Goal: Information Seeking & Learning: Learn about a topic

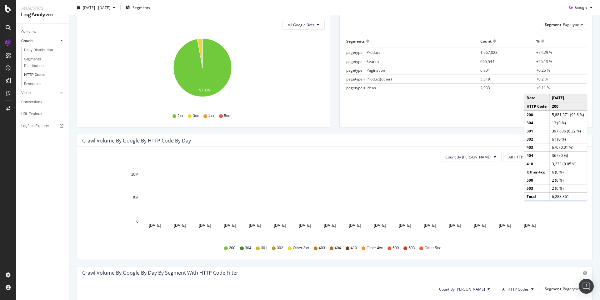
scroll to position [84, 0]
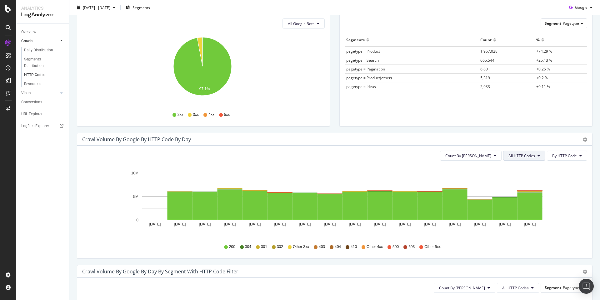
click at [533, 153] on button "All HTTP Codes" at bounding box center [524, 155] width 42 height 10
click at [530, 203] on span "3xx family" at bounding box center [521, 203] width 32 height 6
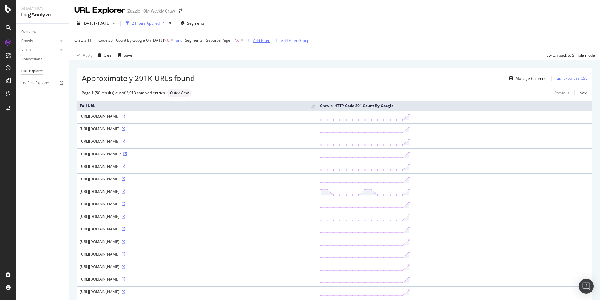
click at [264, 41] on div "Add Filter" at bounding box center [261, 40] width 17 height 5
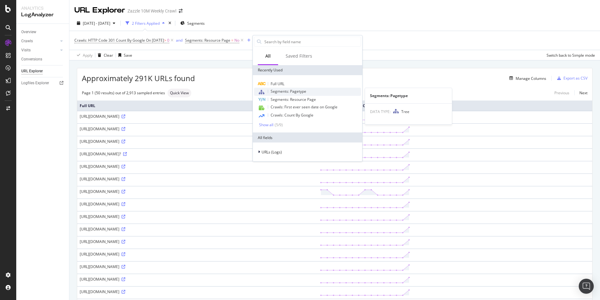
click at [295, 93] on span "Segments: Pagetype" at bounding box center [289, 90] width 36 height 5
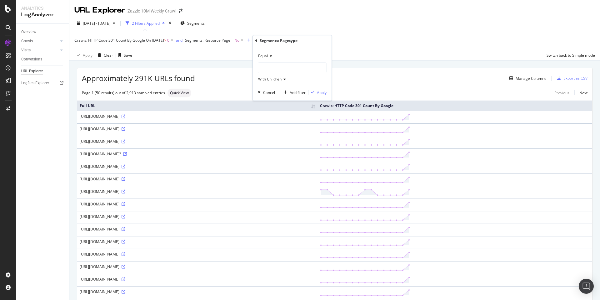
click at [285, 65] on div at bounding box center [292, 68] width 68 height 10
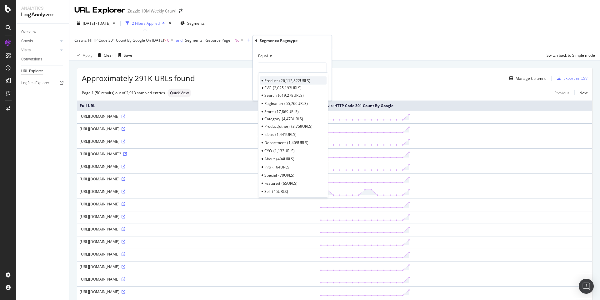
click at [299, 82] on span "26,112,822 URLS" at bounding box center [295, 80] width 31 height 5
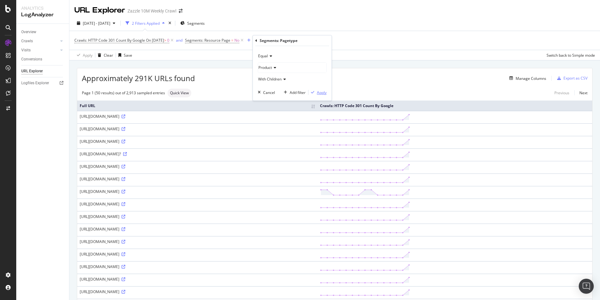
click at [319, 92] on div "Apply" at bounding box center [322, 92] width 10 height 5
click at [268, 40] on span "Segments: Pagetype" at bounding box center [273, 40] width 36 height 5
click at [278, 55] on span "Equal" at bounding box center [274, 54] width 10 height 5
click at [285, 72] on div "Not Equal" at bounding box center [303, 76] width 67 height 8
click at [334, 92] on div "Apply" at bounding box center [333, 91] width 10 height 5
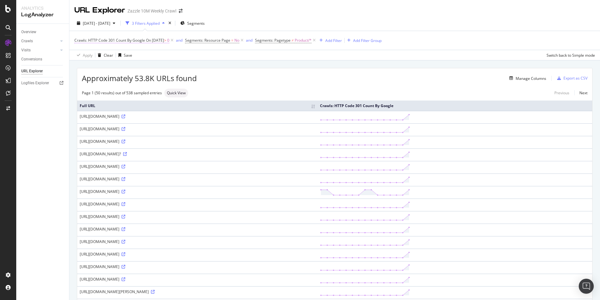
click at [164, 41] on span "On [DATE]" at bounding box center [155, 40] width 18 height 5
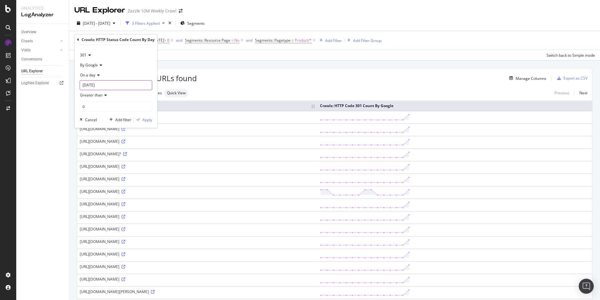
click at [137, 89] on input "[DATE]" at bounding box center [116, 85] width 73 height 10
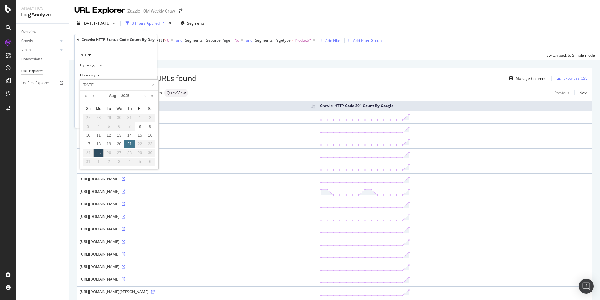
click at [128, 144] on div "21" at bounding box center [129, 144] width 10 height 8
type input "[DATE]"
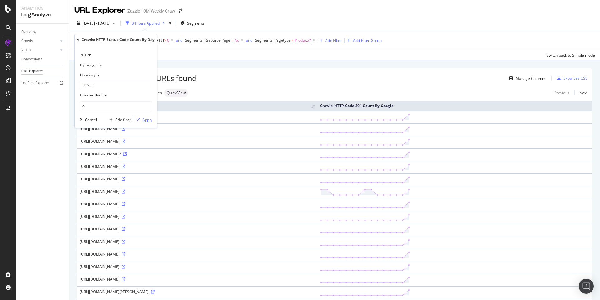
click at [147, 121] on div "Apply" at bounding box center [148, 119] width 10 height 5
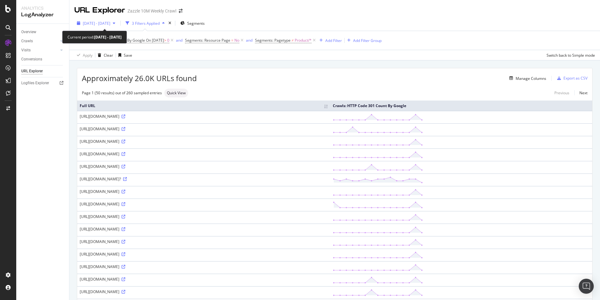
click at [110, 26] on span "[DATE] - [DATE]" at bounding box center [97, 23] width 28 height 5
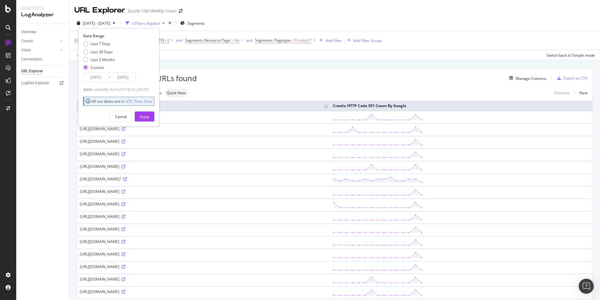
click at [124, 78] on input "[DATE]" at bounding box center [122, 77] width 25 height 9
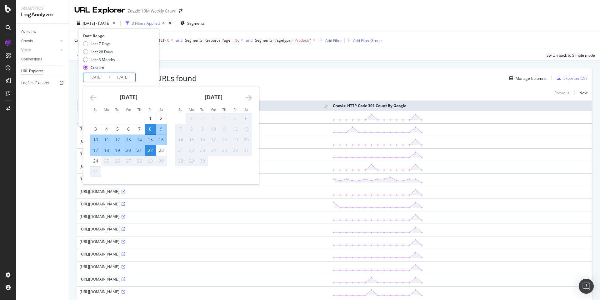
click at [151, 62] on div "Last 7 Days Last 28 Days Last 3 Months Custom" at bounding box center [118, 57] width 70 height 32
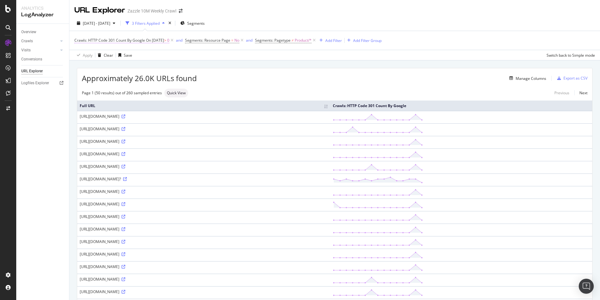
click at [164, 41] on span "On [DATE]" at bounding box center [155, 40] width 18 height 5
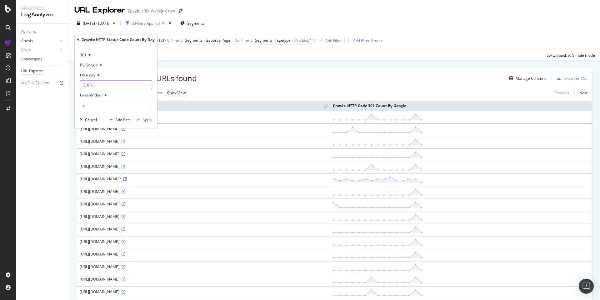
click at [119, 86] on input "[DATE]" at bounding box center [116, 85] width 73 height 10
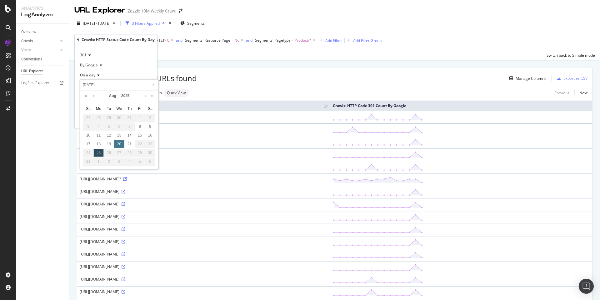
click at [122, 145] on div "20" at bounding box center [119, 144] width 10 height 8
type input "[DATE]"
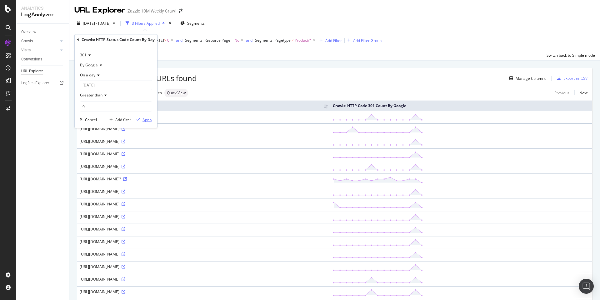
click at [149, 121] on div "Apply" at bounding box center [148, 119] width 10 height 5
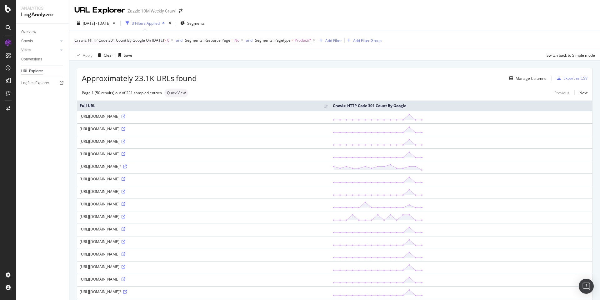
click at [164, 41] on span "On [DATE]" at bounding box center [155, 40] width 18 height 5
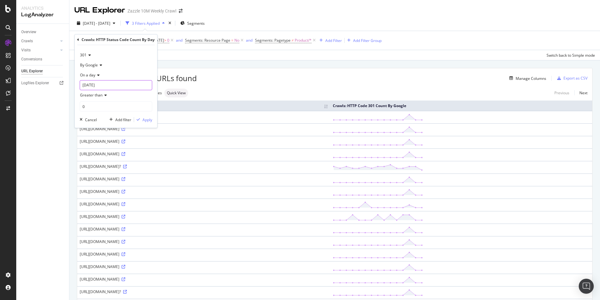
click at [136, 85] on input "[DATE]" at bounding box center [116, 85] width 73 height 10
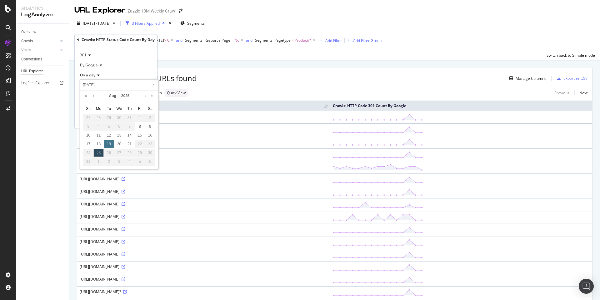
click at [110, 145] on div "19" at bounding box center [109, 144] width 10 height 8
type input "[DATE]"
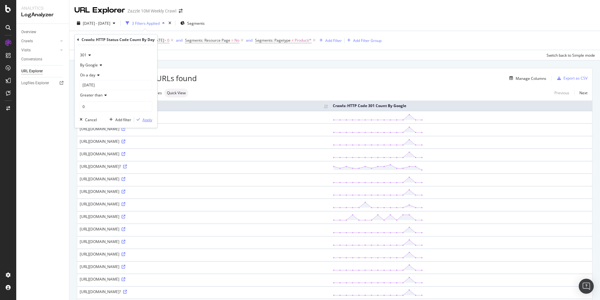
click at [144, 121] on div "Apply" at bounding box center [148, 119] width 10 height 5
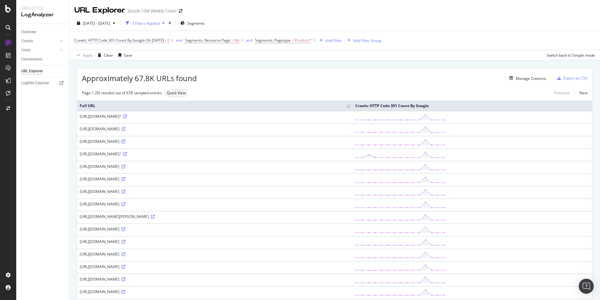
click at [164, 42] on span "On [DATE]" at bounding box center [155, 40] width 18 height 5
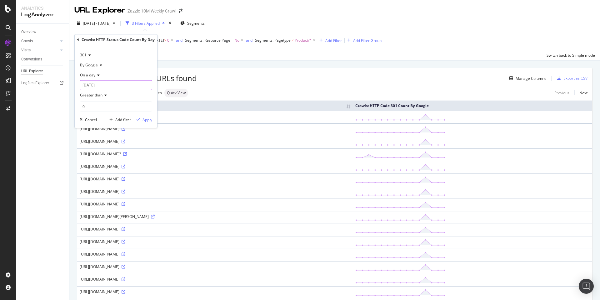
click at [109, 86] on input "[DATE]" at bounding box center [116, 85] width 73 height 10
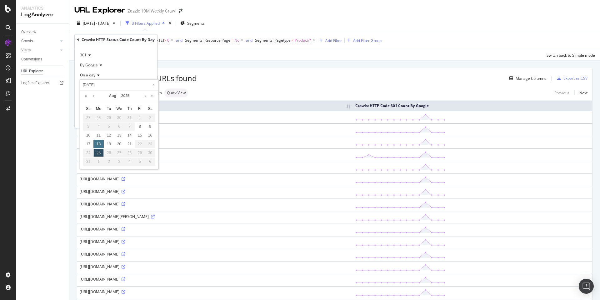
click at [99, 147] on div "18" at bounding box center [98, 144] width 10 height 8
type input "[DATE]"
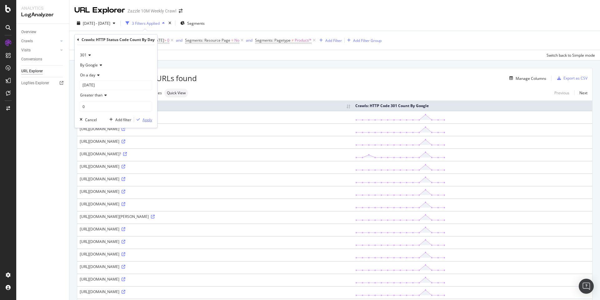
click at [149, 119] on div "Apply" at bounding box center [148, 119] width 10 height 5
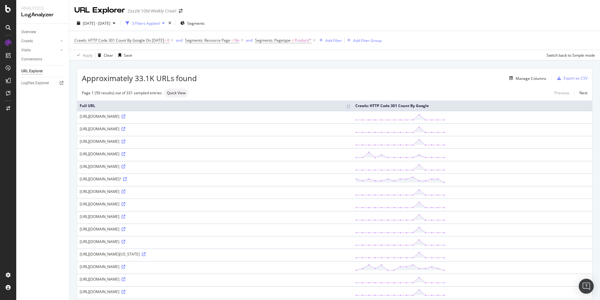
click at [300, 43] on span "Segments: Pagetype ≠ Product/*" at bounding box center [286, 40] width 62 height 9
click at [294, 41] on span "≠" at bounding box center [293, 40] width 2 height 5
click at [284, 56] on span "Not Equal" at bounding box center [277, 54] width 17 height 5
click at [288, 71] on div "Equal" at bounding box center [303, 68] width 67 height 8
click at [334, 91] on div "Apply" at bounding box center [333, 91] width 10 height 5
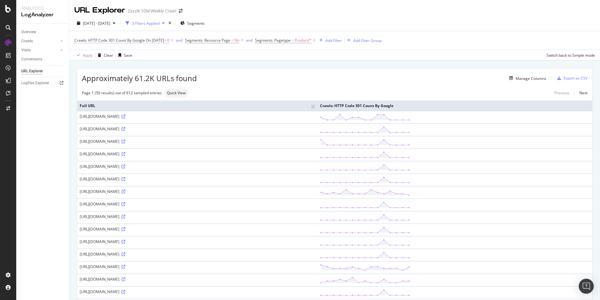
click at [146, 39] on span "On [DATE]" at bounding box center [155, 40] width 18 height 5
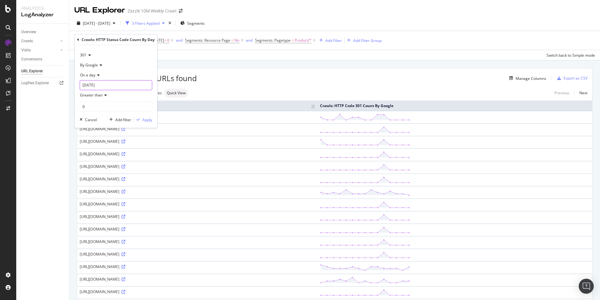
click at [100, 85] on input "[DATE]" at bounding box center [116, 85] width 73 height 10
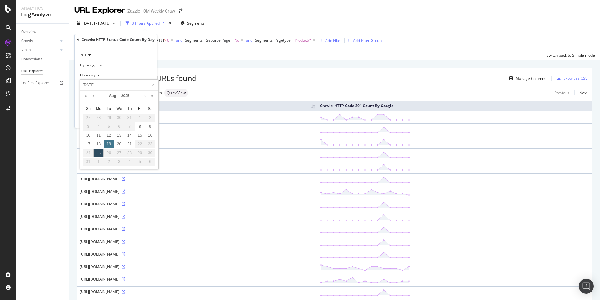
click at [108, 146] on div "19" at bounding box center [109, 144] width 10 height 8
type input "[DATE]"
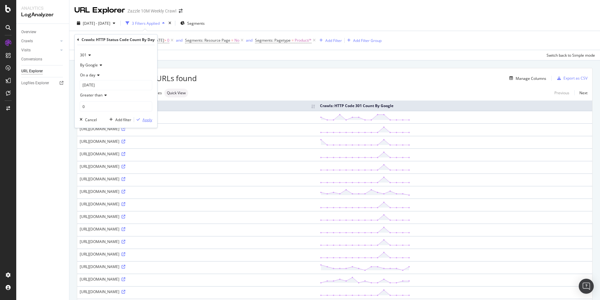
click at [148, 120] on div "Apply" at bounding box center [148, 119] width 10 height 5
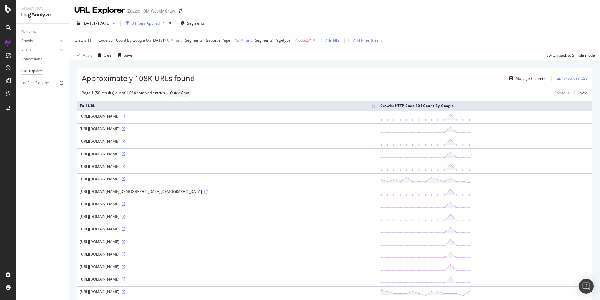
click at [117, 38] on span "Crawls: HTTP Code 301 Count By Google" at bounding box center [109, 40] width 71 height 5
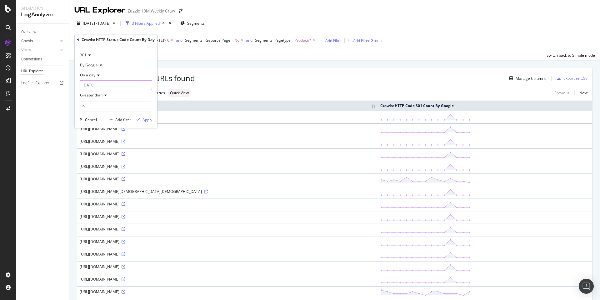
click at [106, 85] on input "[DATE]" at bounding box center [116, 85] width 73 height 10
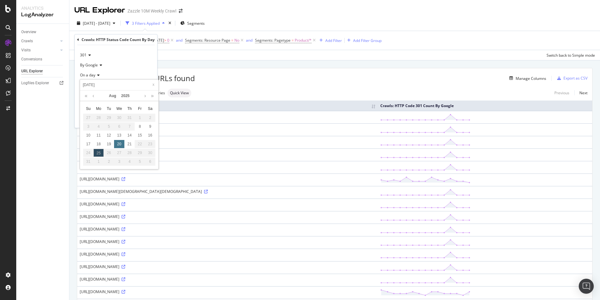
click at [118, 144] on div "20" at bounding box center [119, 144] width 10 height 8
type input "[DATE]"
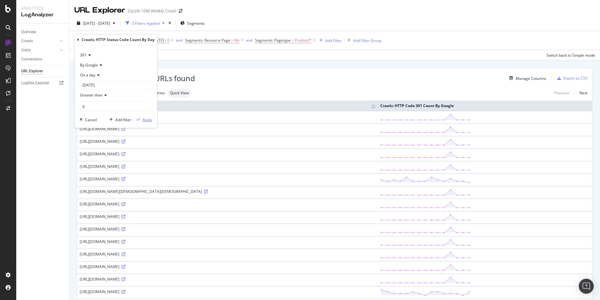
click at [151, 122] on div "Apply" at bounding box center [148, 119] width 10 height 5
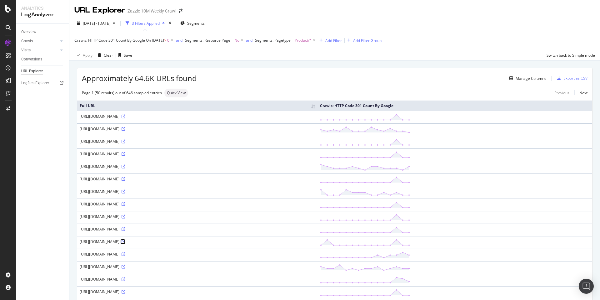
click at [125, 241] on link at bounding box center [123, 241] width 5 height 5
click at [155, 40] on span "On [DATE]" at bounding box center [155, 40] width 18 height 5
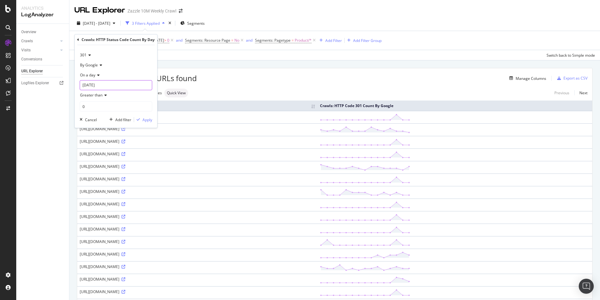
click at [96, 85] on input "[DATE]" at bounding box center [116, 85] width 73 height 10
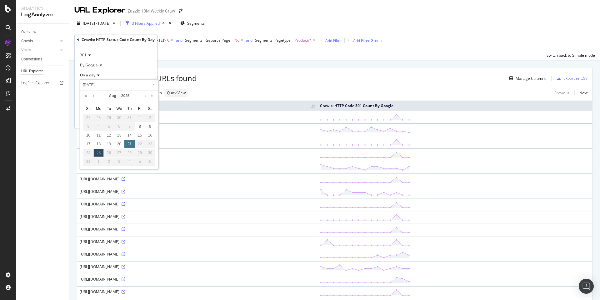
click at [128, 142] on div "21" at bounding box center [129, 144] width 10 height 8
type input "[DATE]"
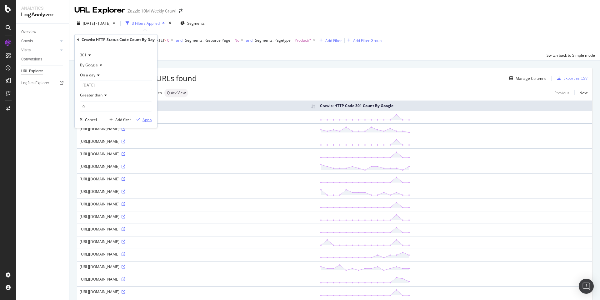
click at [143, 121] on div "Apply" at bounding box center [148, 119] width 10 height 5
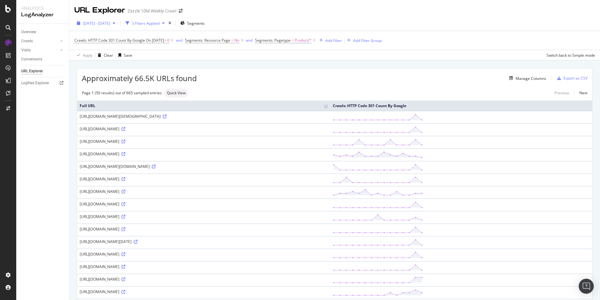
click at [118, 28] on button "[DATE] - [DATE]" at bounding box center [95, 23] width 43 height 10
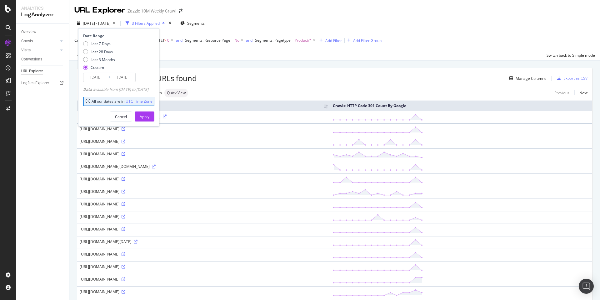
click at [124, 78] on input "[DATE]" at bounding box center [122, 77] width 25 height 9
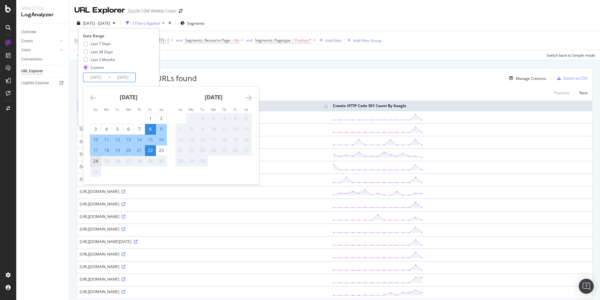
click at [92, 161] on div "24" at bounding box center [95, 161] width 11 height 6
type input "[DATE]"
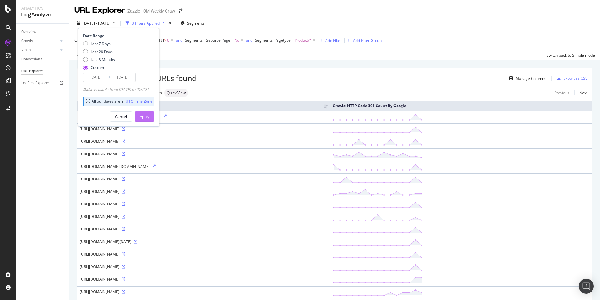
click at [149, 115] on div "Apply" at bounding box center [145, 116] width 10 height 5
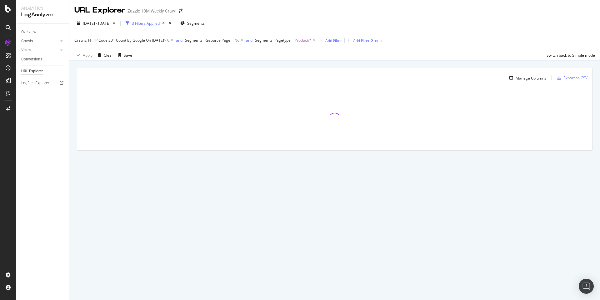
click at [164, 41] on span "On [DATE]" at bounding box center [155, 40] width 18 height 5
click at [122, 86] on input "[DATE]" at bounding box center [116, 85] width 73 height 10
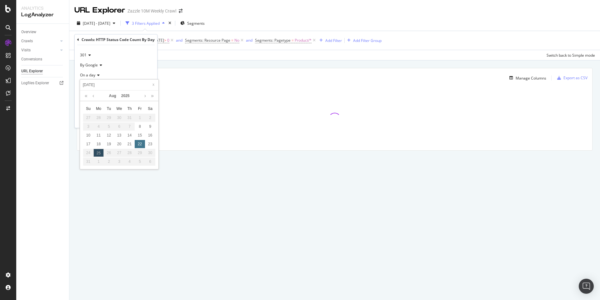
click at [140, 144] on div "22" at bounding box center [140, 144] width 10 height 8
type input "[DATE]"
click at [147, 117] on div "Apply" at bounding box center [148, 119] width 10 height 5
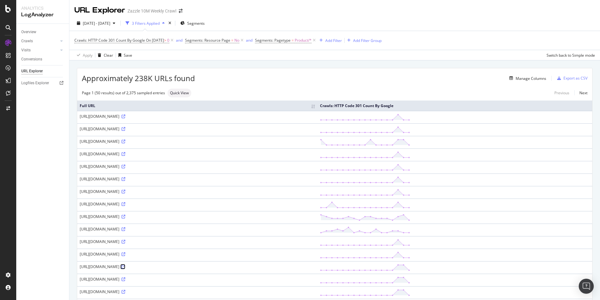
click at [125, 266] on icon at bounding box center [124, 267] width 4 height 4
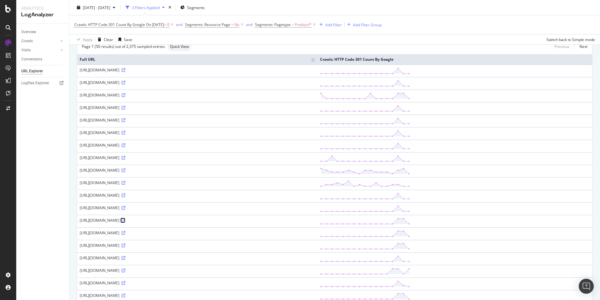
scroll to position [47, 0]
click at [125, 244] on icon at bounding box center [124, 245] width 4 height 4
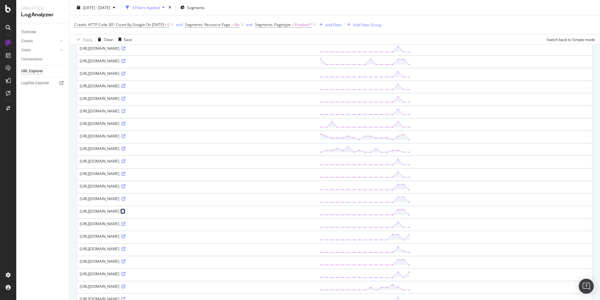
scroll to position [105, 0]
click at [125, 235] on icon at bounding box center [124, 236] width 4 height 4
click at [125, 260] on icon at bounding box center [124, 261] width 4 height 4
click at [125, 274] on icon at bounding box center [124, 274] width 4 height 4
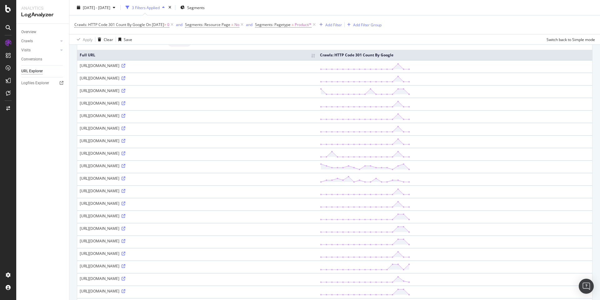
scroll to position [0, 0]
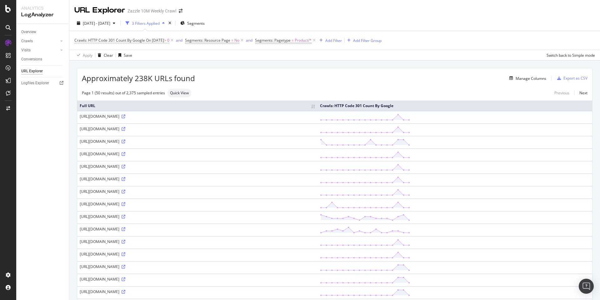
click at [156, 38] on span "On [DATE]" at bounding box center [155, 40] width 18 height 5
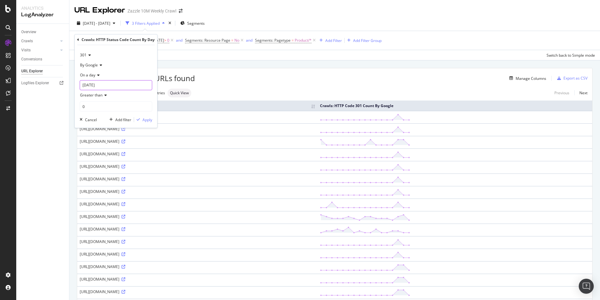
click at [109, 85] on input "[DATE]" at bounding box center [116, 85] width 73 height 10
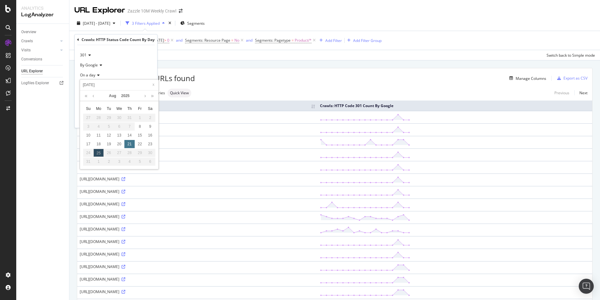
click at [130, 146] on div "21" at bounding box center [129, 144] width 10 height 8
type input "[DATE]"
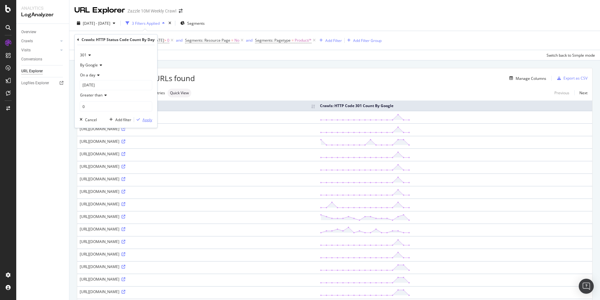
click at [143, 122] on div "Apply" at bounding box center [148, 119] width 10 height 5
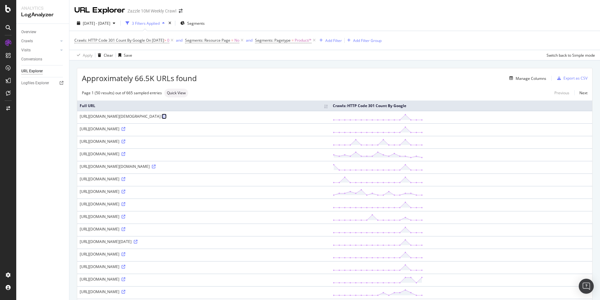
click at [167, 116] on icon at bounding box center [165, 116] width 4 height 4
click at [125, 131] on link at bounding box center [123, 128] width 5 height 5
click at [125, 139] on icon at bounding box center [124, 141] width 4 height 4
click at [167, 115] on icon at bounding box center [165, 116] width 4 height 4
click at [125, 179] on icon at bounding box center [124, 179] width 4 height 4
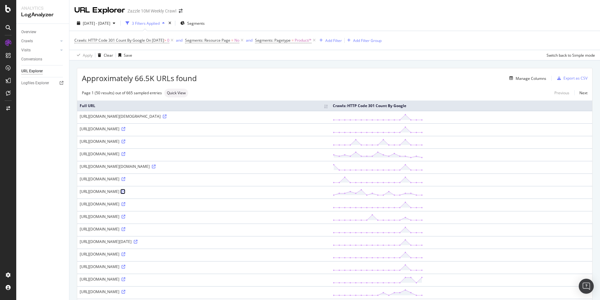
click at [125, 190] on icon at bounding box center [124, 191] width 4 height 4
click at [125, 203] on icon at bounding box center [124, 204] width 4 height 4
click at [138, 243] on icon at bounding box center [136, 241] width 4 height 4
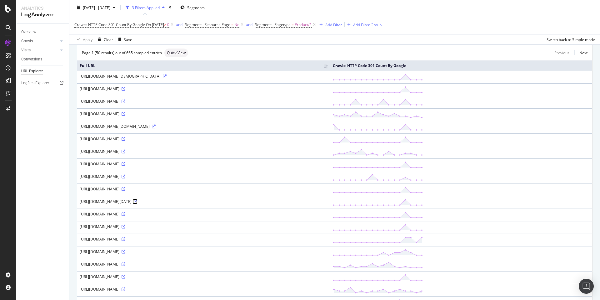
scroll to position [41, 0]
click at [125, 240] on icon at bounding box center [124, 238] width 4 height 4
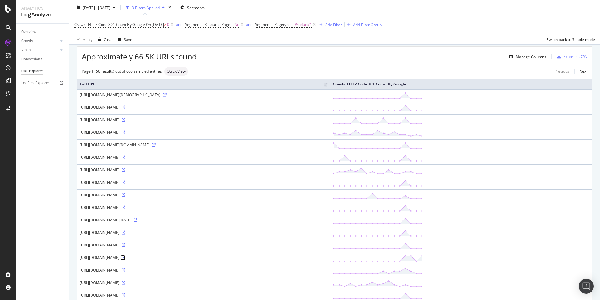
scroll to position [0, 0]
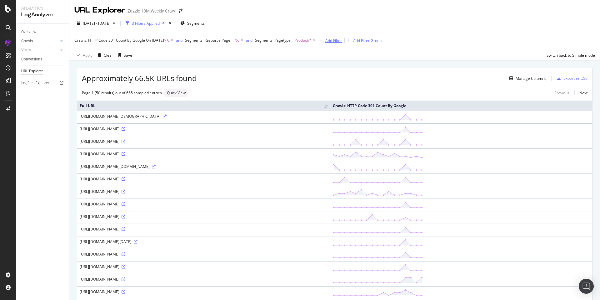
click at [340, 40] on div "Add Filter" at bounding box center [333, 40] width 17 height 5
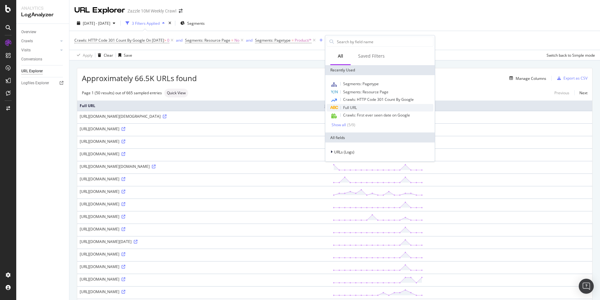
click at [383, 107] on div "Full URL" at bounding box center [380, 108] width 107 height 8
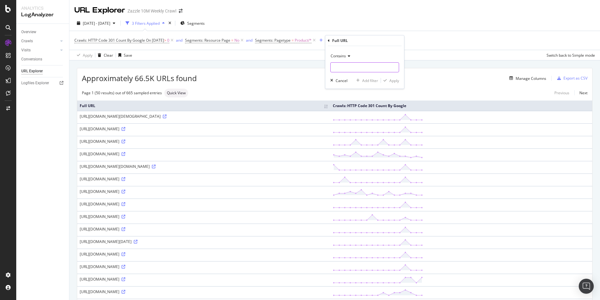
click at [351, 65] on input "text" at bounding box center [365, 67] width 68 height 10
type input "clock"
click at [392, 80] on div "Apply" at bounding box center [395, 80] width 10 height 5
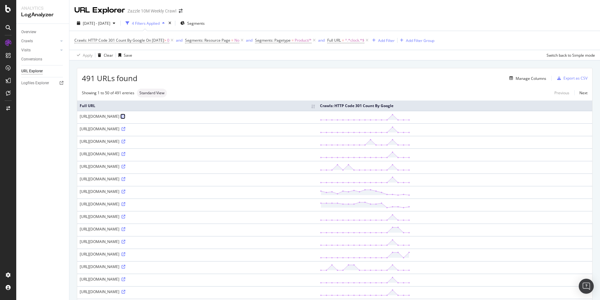
click at [125, 115] on icon at bounding box center [124, 116] width 4 height 4
click at [125, 128] on icon at bounding box center [124, 129] width 4 height 4
click at [125, 164] on link at bounding box center [123, 166] width 5 height 5
click at [125, 203] on icon at bounding box center [124, 204] width 4 height 4
click at [370, 39] on icon at bounding box center [367, 40] width 5 height 6
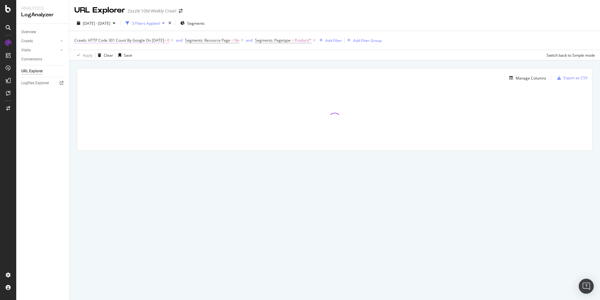
click at [164, 41] on span "On [DATE]" at bounding box center [155, 40] width 18 height 5
click at [121, 86] on input "[DATE]" at bounding box center [116, 85] width 73 height 10
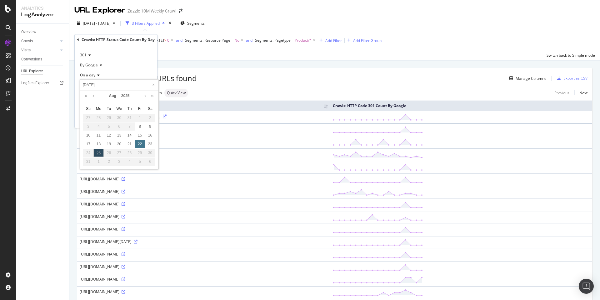
click at [140, 145] on div "22" at bounding box center [140, 144] width 10 height 8
type input "[DATE]"
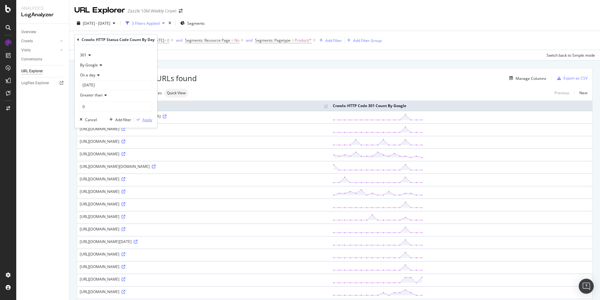
click at [147, 119] on div "Apply" at bounding box center [148, 119] width 10 height 5
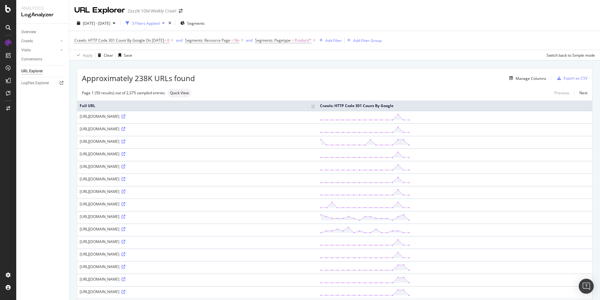
click at [394, 81] on div "Manage Columns" at bounding box center [370, 78] width 351 height 8
click at [125, 202] on icon at bounding box center [124, 204] width 4 height 4
click at [315, 180] on div "[URL][DOMAIN_NAME]" at bounding box center [197, 178] width 235 height 5
click at [125, 179] on icon at bounding box center [124, 179] width 4 height 4
click at [125, 167] on icon at bounding box center [124, 166] width 4 height 4
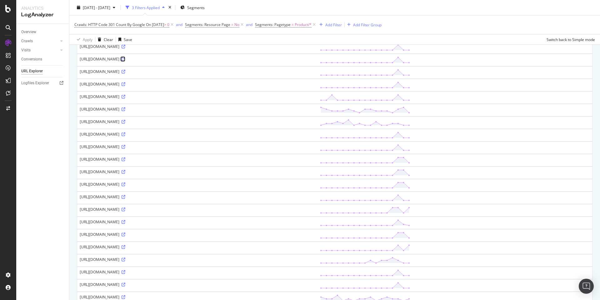
scroll to position [136, 0]
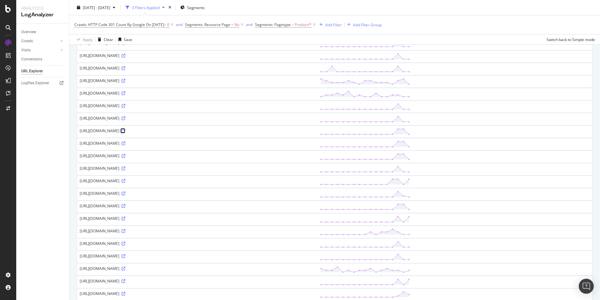
click at [125, 131] on icon at bounding box center [124, 131] width 4 height 4
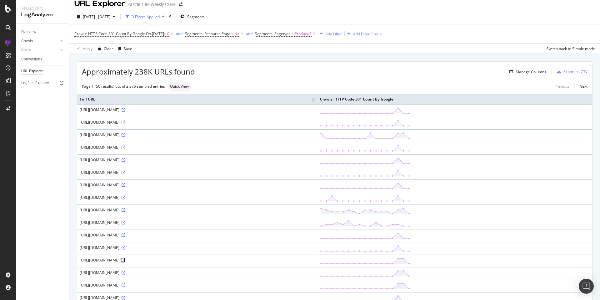
scroll to position [0, 0]
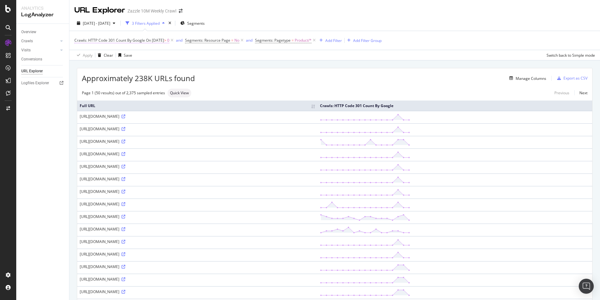
click at [127, 41] on span "Crawls: HTTP Code 301 Count By Google" at bounding box center [109, 40] width 71 height 5
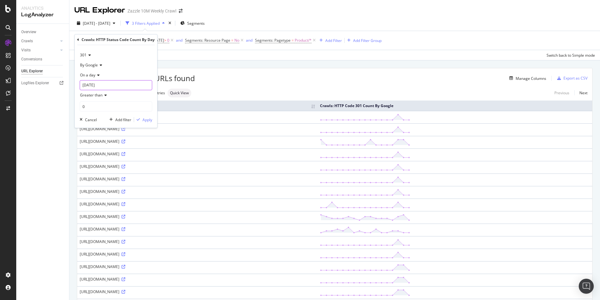
click at [113, 86] on input "[DATE]" at bounding box center [116, 85] width 73 height 10
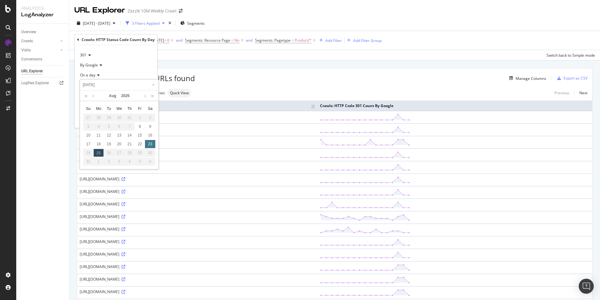
click at [149, 142] on div "23" at bounding box center [150, 144] width 10 height 8
type input "[DATE]"
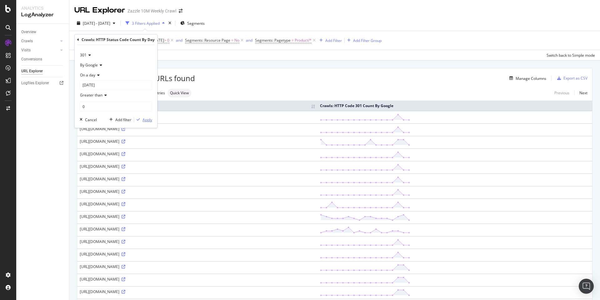
click at [148, 120] on div "Apply" at bounding box center [148, 119] width 10 height 5
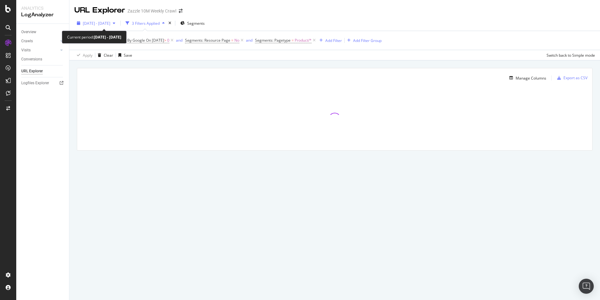
click at [112, 20] on div "[DATE] - [DATE]" at bounding box center [95, 22] width 43 height 9
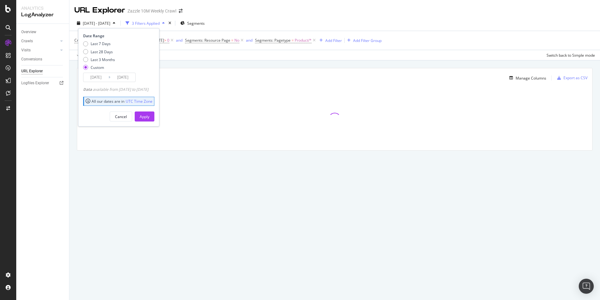
click at [115, 79] on input "[DATE]" at bounding box center [122, 77] width 25 height 9
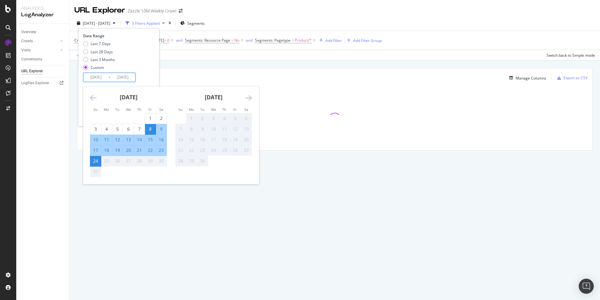
click at [282, 21] on div "[DATE] - [DATE] 3 Filters Applied Segments Date Range Last 7 Days Last 28 Days …" at bounding box center [334, 24] width 531 height 13
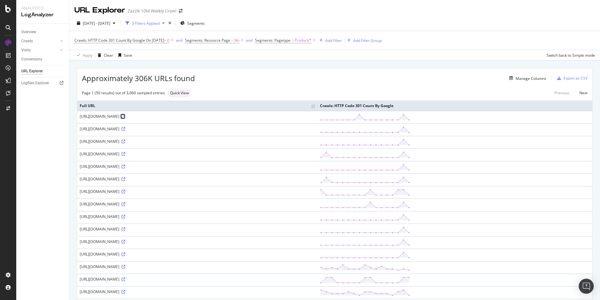
click at [125, 118] on icon at bounding box center [124, 116] width 4 height 4
click at [125, 130] on icon at bounding box center [124, 129] width 4 height 4
click at [125, 140] on icon at bounding box center [124, 141] width 4 height 4
click at [125, 141] on icon at bounding box center [124, 141] width 4 height 4
click at [207, 165] on div "[URL][DOMAIN_NAME]" at bounding box center [197, 166] width 235 height 5
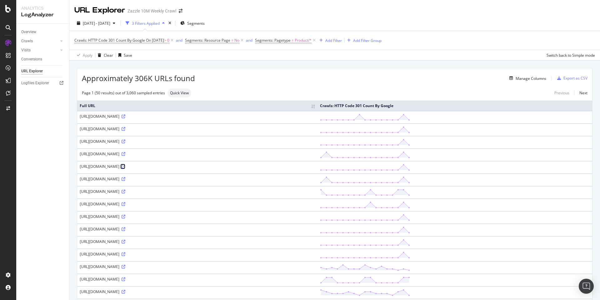
click at [125, 165] on icon at bounding box center [124, 166] width 4 height 4
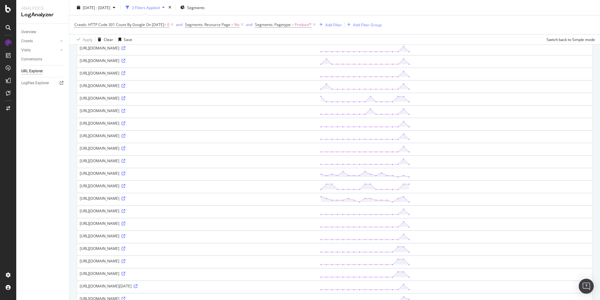
scroll to position [95, 0]
click at [125, 83] on icon at bounding box center [124, 84] width 4 height 4
click at [125, 95] on icon at bounding box center [124, 96] width 4 height 4
click at [125, 159] on icon at bounding box center [124, 159] width 4 height 4
click at [125, 169] on icon at bounding box center [124, 171] width 4 height 4
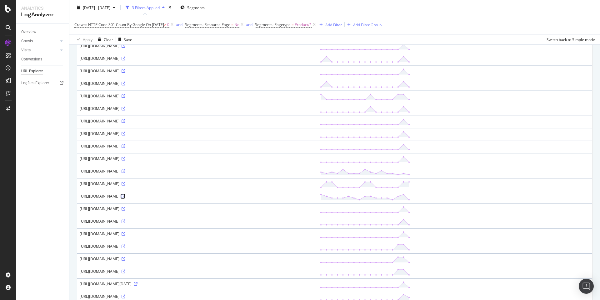
click at [125, 197] on icon at bounding box center [124, 196] width 4 height 4
click at [125, 209] on icon at bounding box center [124, 209] width 4 height 4
click at [125, 246] on icon at bounding box center [124, 246] width 4 height 4
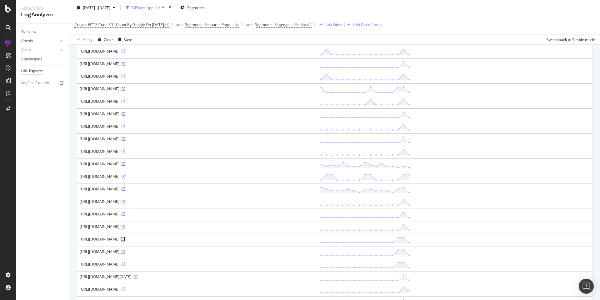
scroll to position [105, 0]
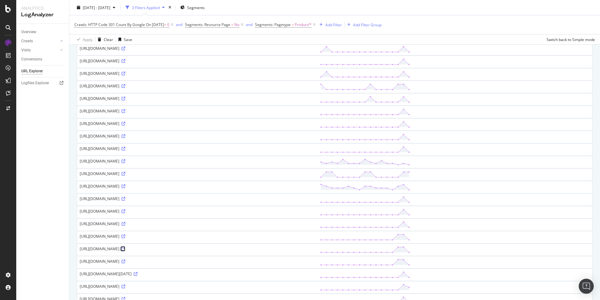
click at [125, 250] on icon at bounding box center [124, 249] width 4 height 4
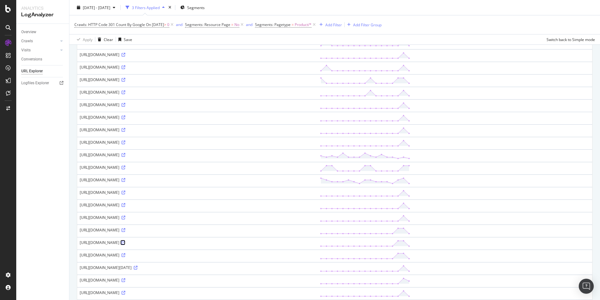
scroll to position [119, 0]
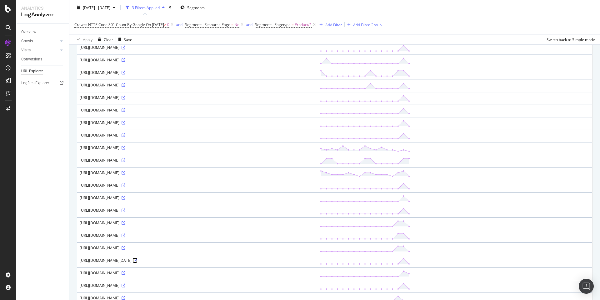
click at [138, 260] on icon at bounding box center [136, 260] width 4 height 4
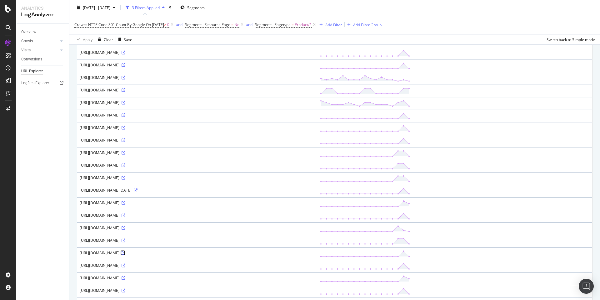
click at [125, 251] on icon at bounding box center [124, 253] width 4 height 4
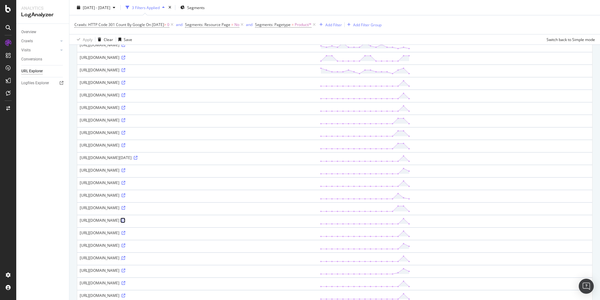
scroll to position [223, 0]
click at [125, 242] on icon at bounding box center [124, 244] width 4 height 4
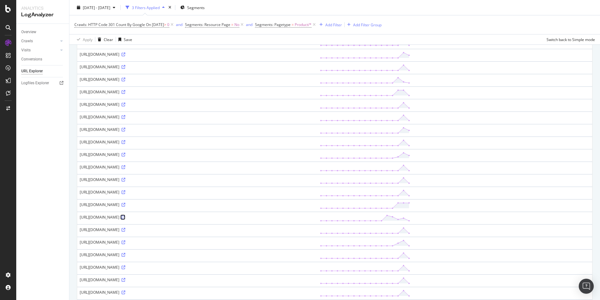
click at [125, 216] on icon at bounding box center [124, 217] width 4 height 4
click at [518, 11] on div "[DATE] - [DATE] 3 Filters Applied Segments" at bounding box center [334, 9] width 531 height 13
